Goal: Complete application form

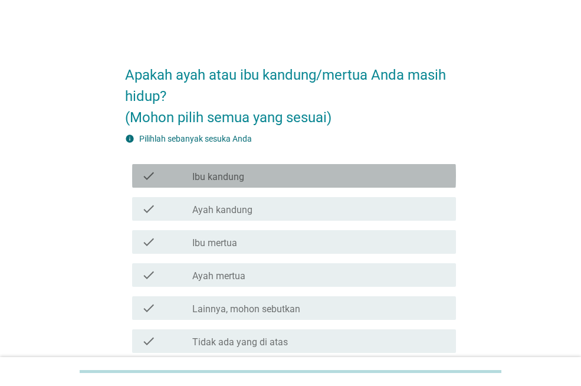
click at [217, 178] on label "Ibu kandung" at bounding box center [218, 177] width 52 height 12
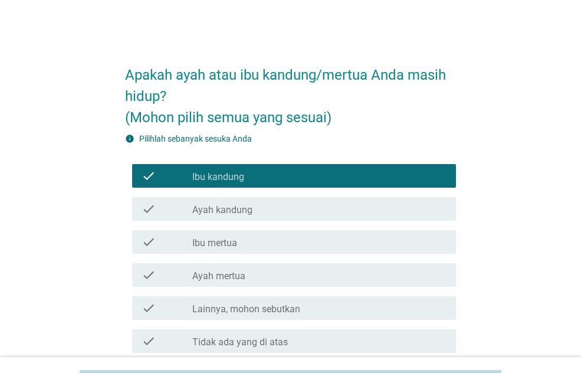
click at [217, 211] on label "Ayah kandung" at bounding box center [222, 210] width 60 height 12
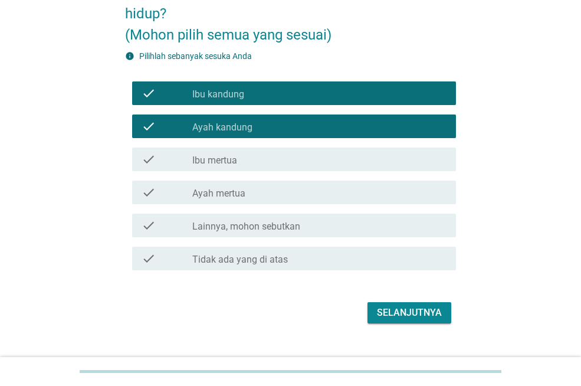
scroll to position [104, 0]
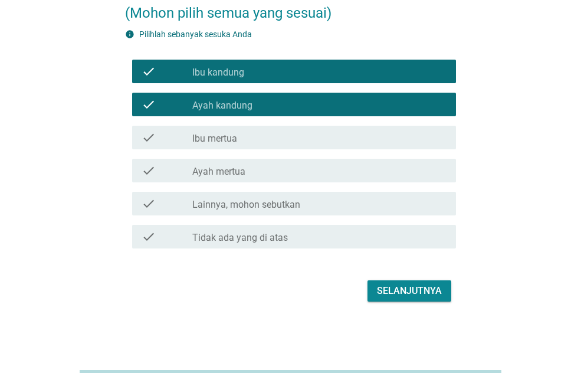
click at [422, 290] on div "Selanjutnya" at bounding box center [409, 291] width 65 height 14
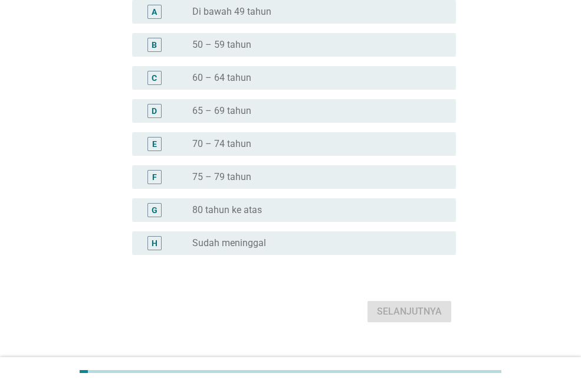
scroll to position [0, 0]
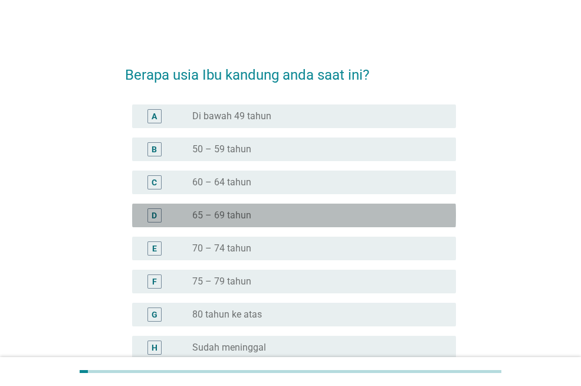
click at [296, 215] on div "radio_button_unchecked 65 – 69 tahun" at bounding box center [314, 215] width 245 height 12
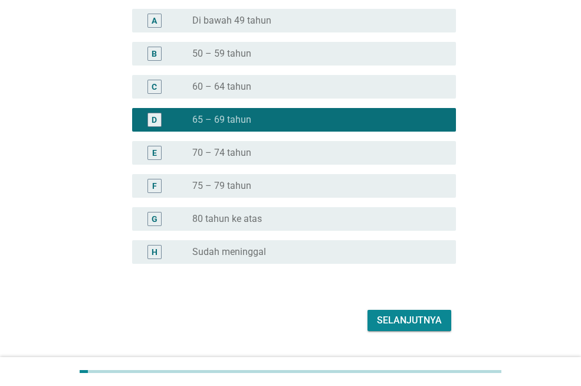
scroll to position [125, 0]
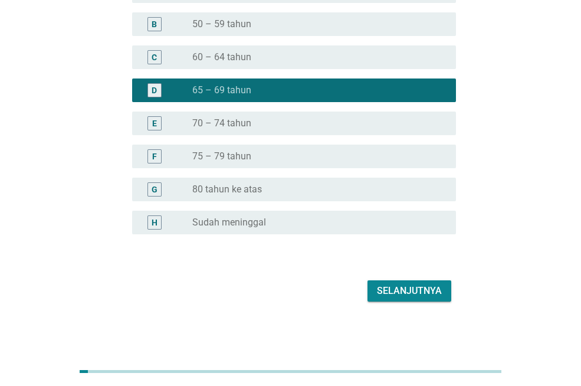
click at [408, 290] on div "Selanjutnya" at bounding box center [409, 291] width 65 height 14
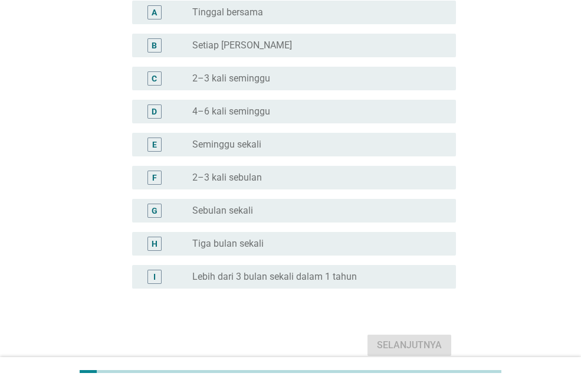
scroll to position [0, 0]
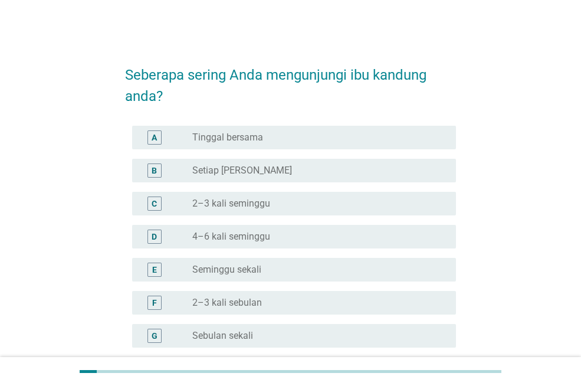
click at [277, 238] on div "radio_button_unchecked 4–6 kali seminggu" at bounding box center [314, 237] width 245 height 12
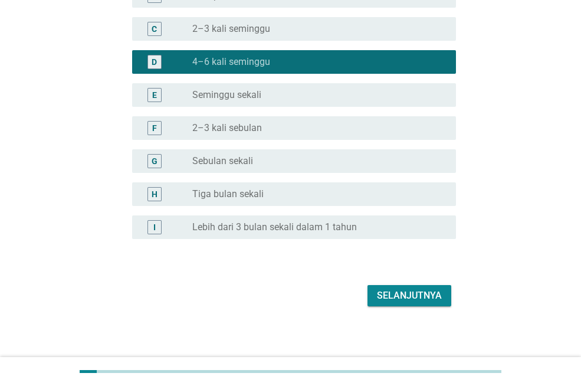
scroll to position [177, 0]
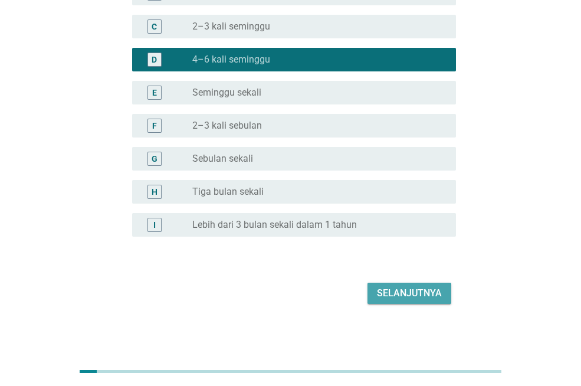
click at [421, 293] on div "Selanjutnya" at bounding box center [409, 293] width 65 height 14
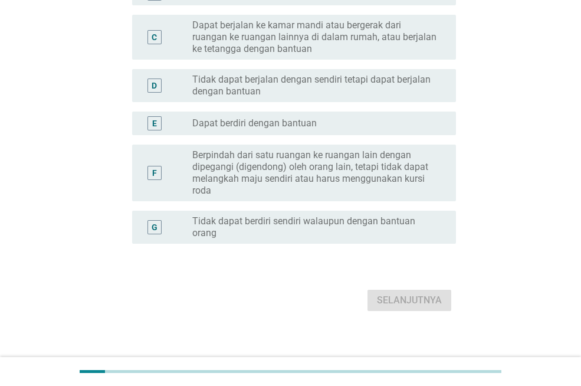
scroll to position [0, 0]
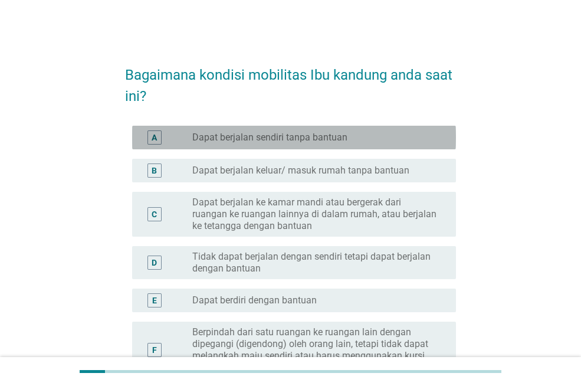
click at [273, 139] on label "Dapat berjalan sendiri tanpa bantuan" at bounding box center [269, 138] width 155 height 12
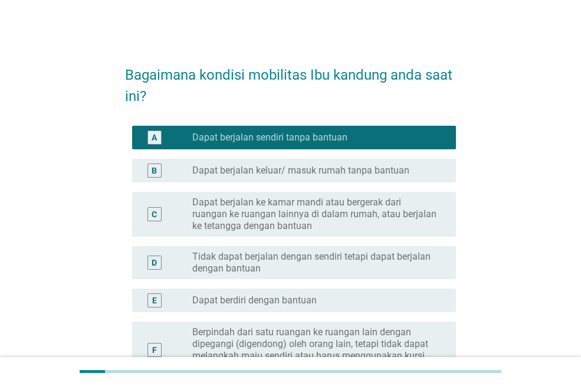
click at [286, 218] on label "Dapat berjalan ke kamar mandi atau bergerak dari ruangan ke ruangan lainnya di …" at bounding box center [314, 213] width 245 height 35
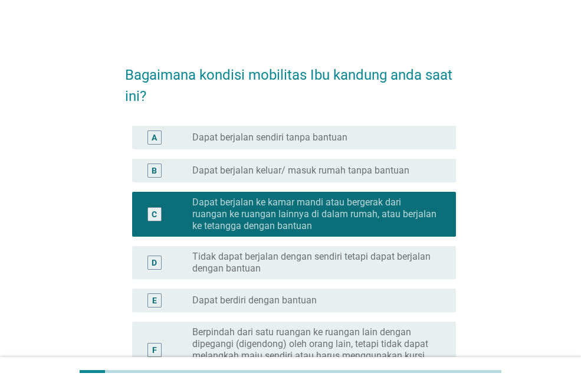
click at [274, 132] on label "Dapat berjalan sendiri tanpa bantuan" at bounding box center [269, 138] width 155 height 12
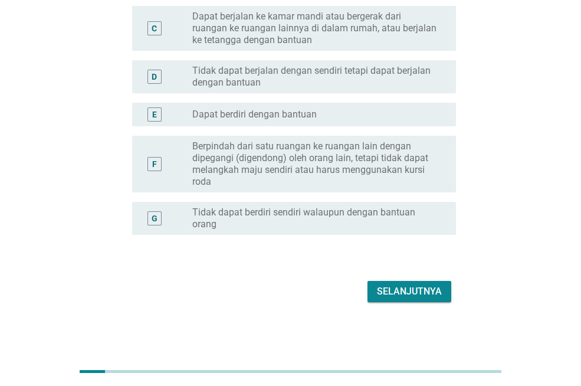
scroll to position [186, 0]
click at [411, 291] on div "Selanjutnya" at bounding box center [409, 291] width 65 height 14
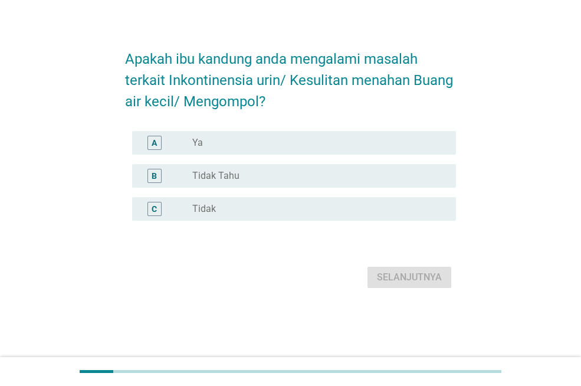
scroll to position [0, 0]
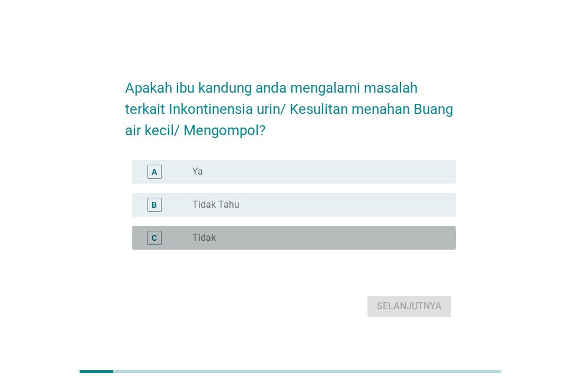
click at [322, 234] on div "radio_button_unchecked Tidak" at bounding box center [314, 238] width 245 height 12
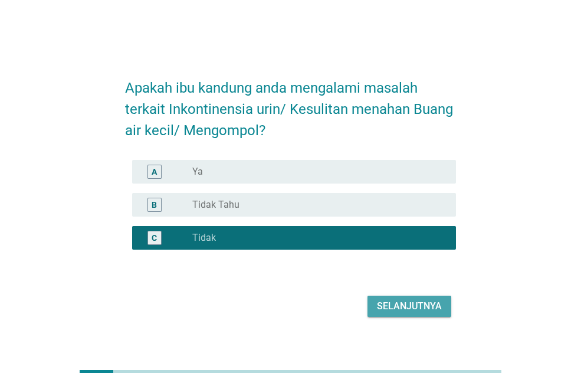
click at [418, 303] on div "Selanjutnya" at bounding box center [409, 306] width 65 height 14
